Goal: Task Accomplishment & Management: Manage account settings

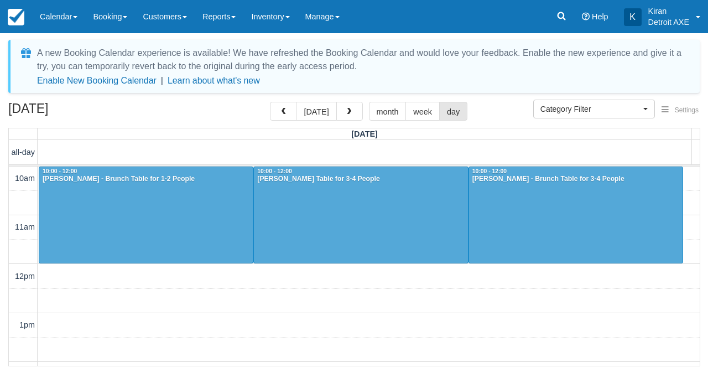
select select
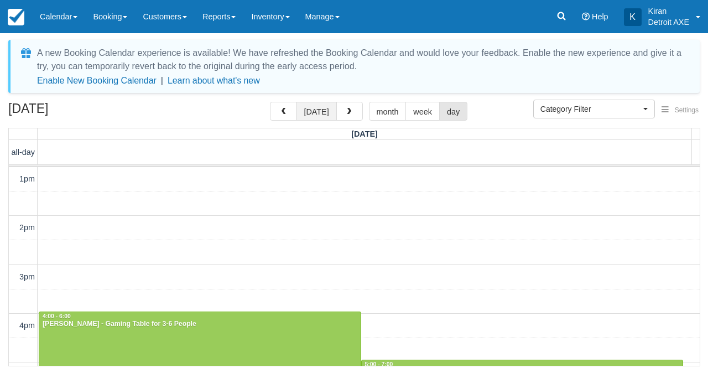
click at [316, 110] on button "today" at bounding box center [316, 111] width 40 height 19
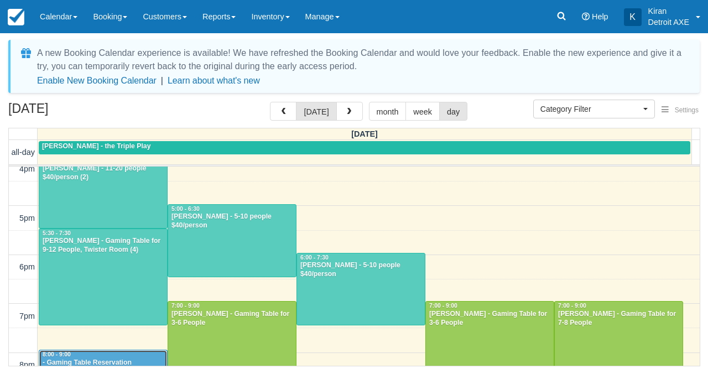
scroll to position [201, 0]
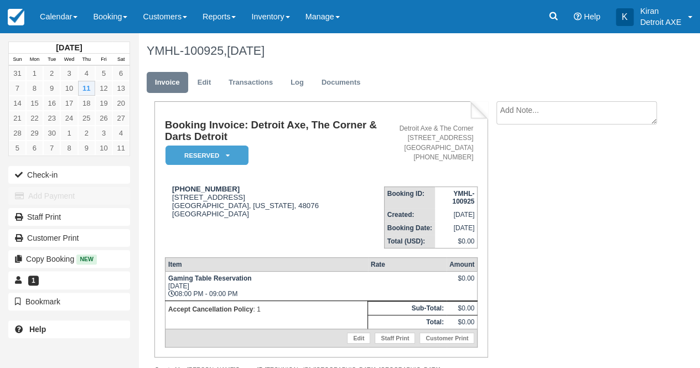
scroll to position [21, 0]
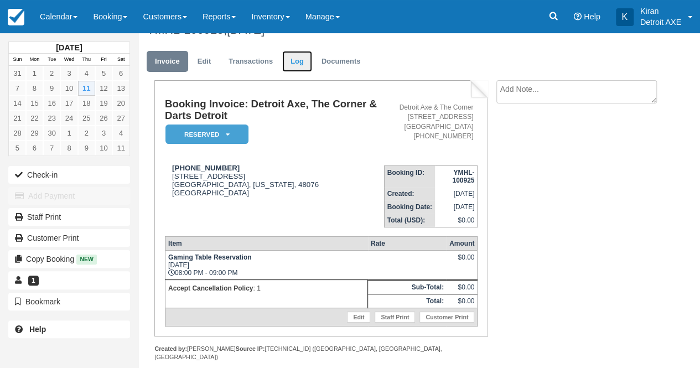
click at [304, 64] on link "Log" at bounding box center [297, 62] width 30 height 22
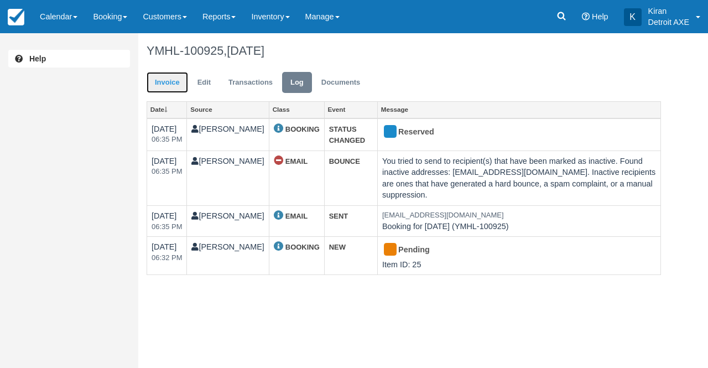
click at [173, 78] on link "Invoice" at bounding box center [167, 83] width 41 height 22
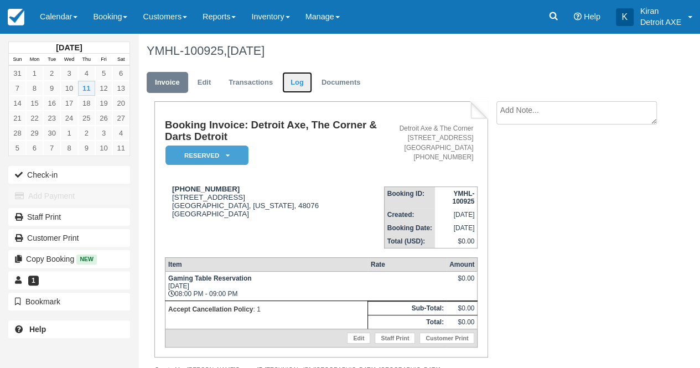
click at [298, 82] on link "Log" at bounding box center [297, 83] width 30 height 22
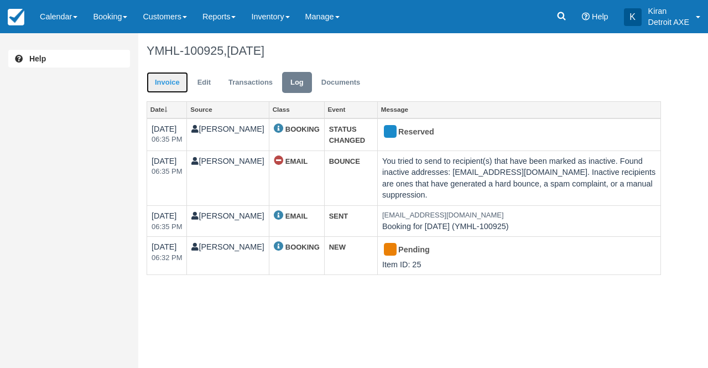
click at [163, 82] on link "Invoice" at bounding box center [167, 83] width 41 height 22
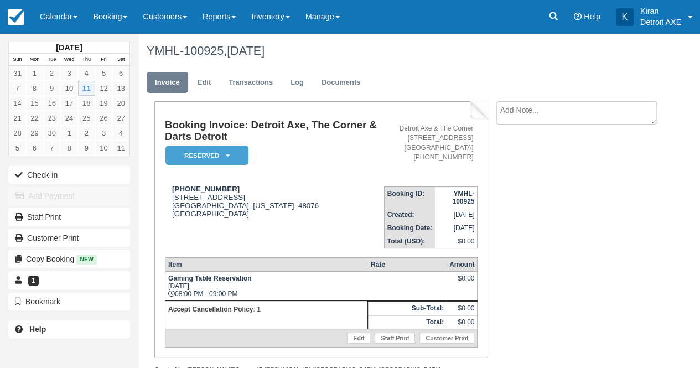
click at [227, 54] on h1 "YMHL-100925, [DATE]" at bounding box center [401, 50] width 508 height 13
click at [245, 84] on link "Transactions" at bounding box center [250, 83] width 61 height 22
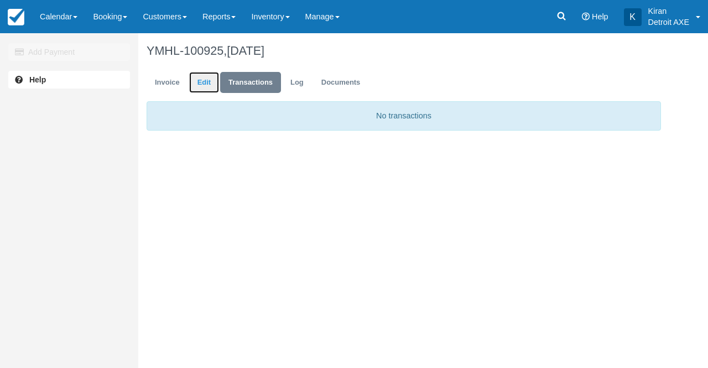
click at [214, 77] on link "Edit" at bounding box center [204, 83] width 30 height 22
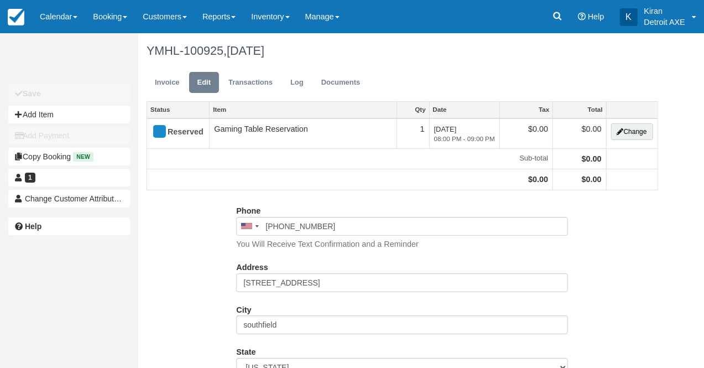
type input "[PHONE_NUMBER]"
click at [292, 85] on link "Log" at bounding box center [297, 83] width 30 height 22
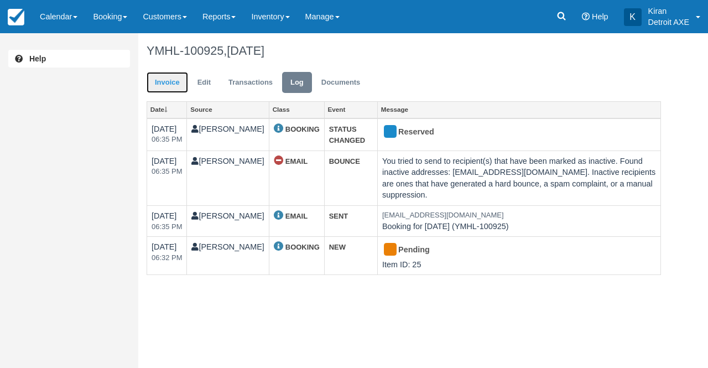
click at [172, 81] on link "Invoice" at bounding box center [167, 83] width 41 height 22
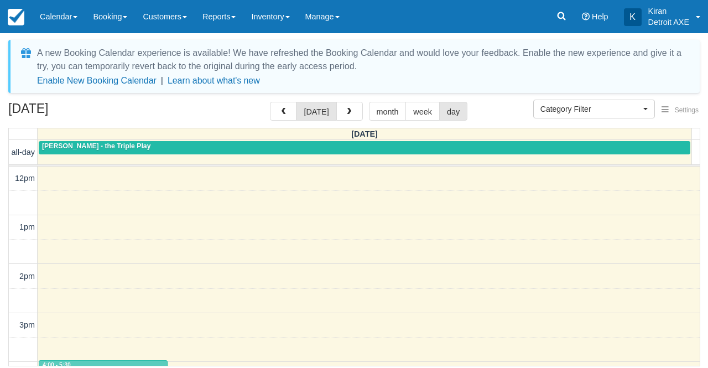
select select
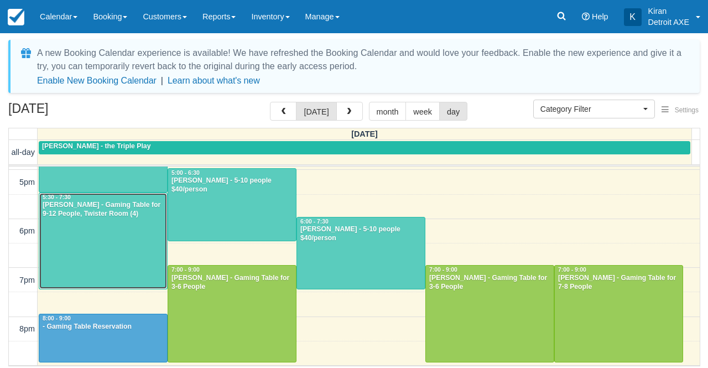
scroll to position [225, 0]
